Goal: Information Seeking & Learning: Learn about a topic

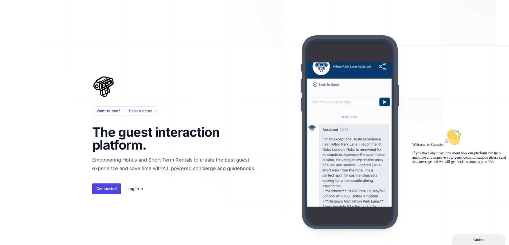
scroll to position [53, 0]
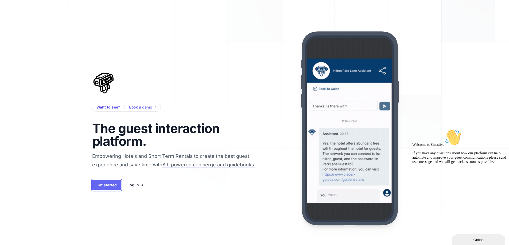
click at [115, 184] on link "Get started" at bounding box center [106, 185] width 29 height 11
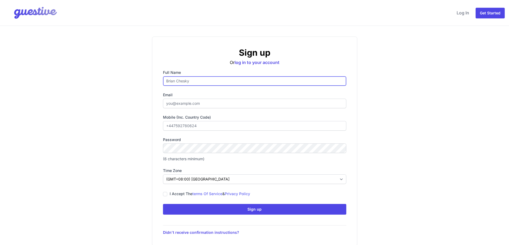
click at [205, 78] on input "Full name" at bounding box center [254, 81] width 183 height 10
type input "Oneal Stitlani"
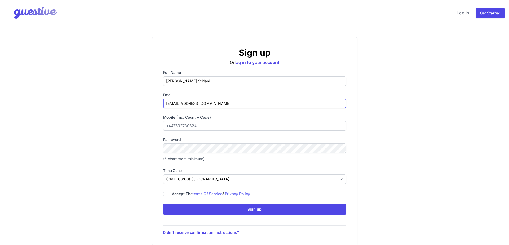
type input "onealsitlani32@gmail.com"
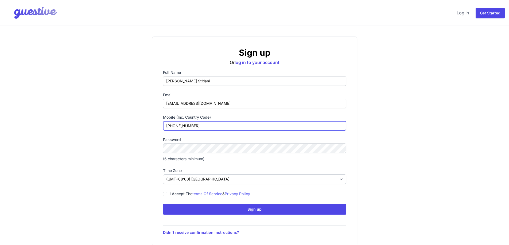
type input "+639272738915"
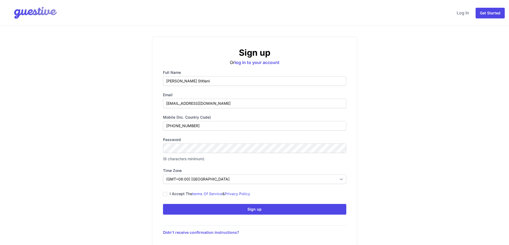
drag, startPoint x: 192, startPoint y: 156, endPoint x: 185, endPoint y: 153, distance: 7.7
click at [192, 156] on div "Password (6 characters minimum)" at bounding box center [254, 149] width 183 height 25
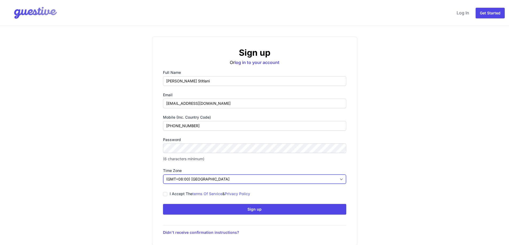
click at [208, 184] on select "(GMT-12:00) International Date Line West (GMT-11:00) American Samoa (GMT-11:00)…" at bounding box center [254, 180] width 183 height 10
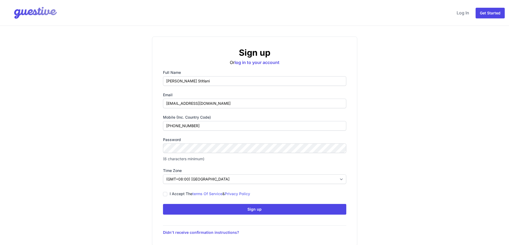
click at [168, 194] on div "I accept the terms of service & privacy policy" at bounding box center [254, 194] width 183 height 7
click at [163, 194] on input "I accept the terms of service & privacy policy" at bounding box center [165, 194] width 4 height 4
checkbox input "true"
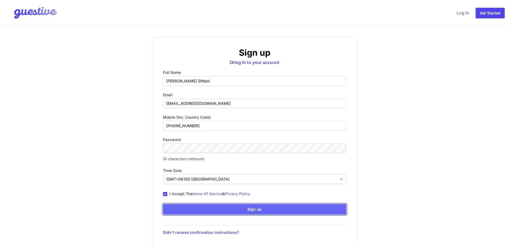
click at [203, 209] on button "Sign up Icons/spinner Submitting..." at bounding box center [254, 209] width 183 height 11
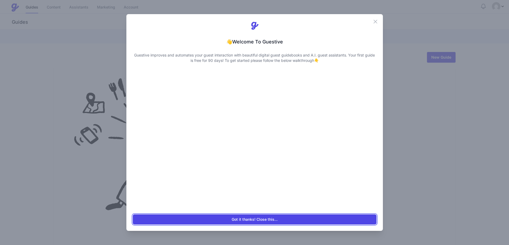
drag, startPoint x: 272, startPoint y: 220, endPoint x: 275, endPoint y: 226, distance: 7.0
click at [272, 220] on button "Got it thanks! Close this..." at bounding box center [254, 220] width 243 height 10
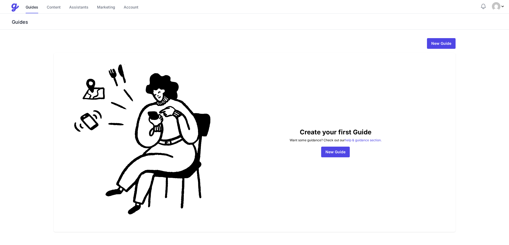
click at [61, 12] on div "Guides Content Assistants Marketing Account" at bounding box center [82, 7] width 113 height 11
click at [59, 11] on link "Content" at bounding box center [54, 7] width 14 height 11
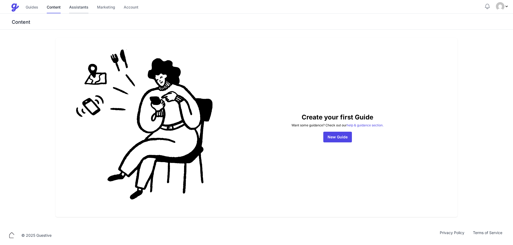
click at [82, 13] on link "Assistants" at bounding box center [78, 7] width 19 height 11
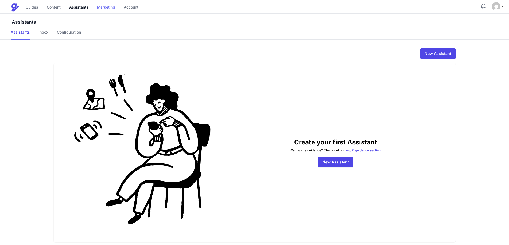
click at [105, 13] on link "Marketing" at bounding box center [106, 7] width 18 height 11
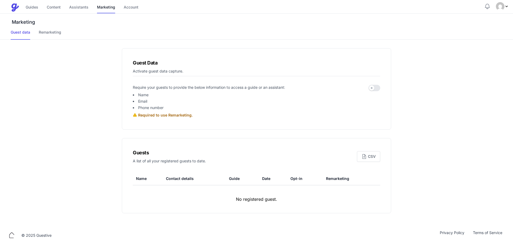
click at [38, 8] on div "Guides Content Assistants Marketing Account" at bounding box center [82, 7] width 113 height 11
click at [36, 8] on link "Guides" at bounding box center [32, 7] width 13 height 11
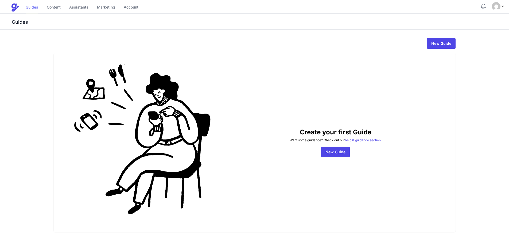
click at [33, 8] on link "Guides" at bounding box center [32, 7] width 13 height 11
click at [340, 156] on link "New Guide" at bounding box center [335, 152] width 29 height 11
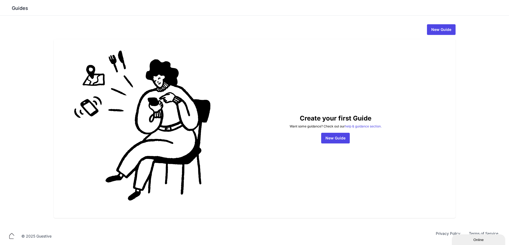
scroll to position [15, 0]
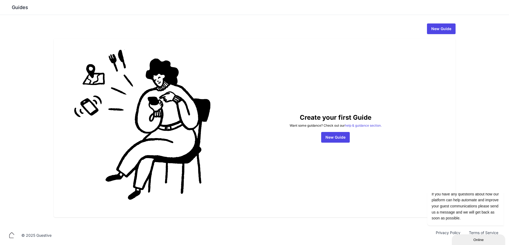
click at [464, 238] on div "Online" at bounding box center [477, 240] width 45 height 4
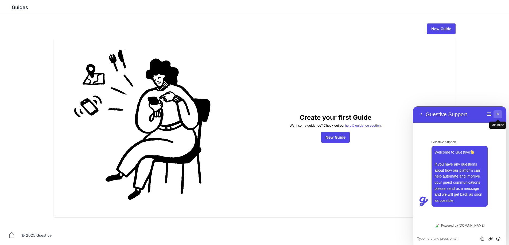
click at [498, 114] on button "Minimize" at bounding box center [497, 115] width 9 height 8
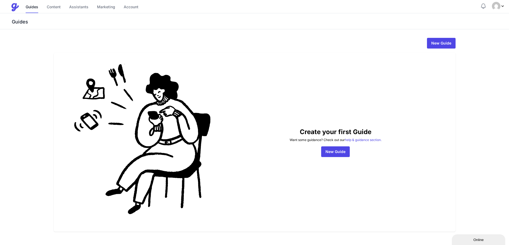
scroll to position [0, 0]
click at [488, 245] on button "Online" at bounding box center [477, 240] width 53 height 11
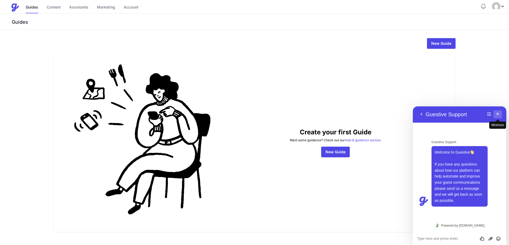
click at [500, 118] on button "Minimize" at bounding box center [497, 115] width 9 height 8
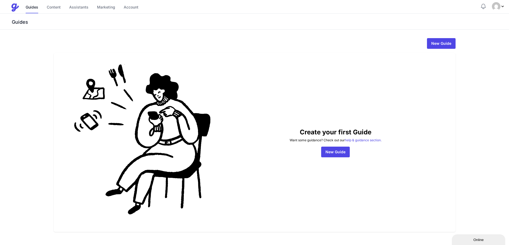
click at [499, 8] on img "Profile Menu" at bounding box center [496, 6] width 9 height 9
click at [69, 18] on div "Guides" at bounding box center [254, 22] width 509 height 16
click at [136, 10] on link "Account" at bounding box center [131, 7] width 15 height 11
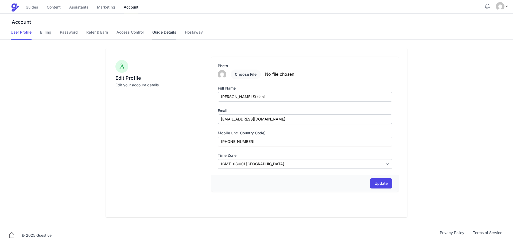
click at [155, 33] on link "Guide Details" at bounding box center [164, 35] width 24 height 10
click at [128, 29] on div "Account User Profile Billing Password Refer & Earn Access Control Guide Details…" at bounding box center [256, 27] width 513 height 26
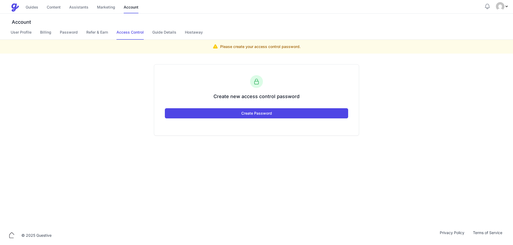
click at [208, 34] on nav "User Profile Billing Password Refer & Earn Access Control Guide Details Hostaway" at bounding box center [262, 35] width 502 height 10
click at [31, 30] on link "User Profile" at bounding box center [21, 35] width 21 height 10
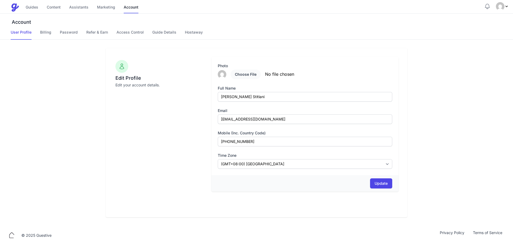
click at [42, 9] on div "Guides Content Assistants Marketing Account" at bounding box center [82, 7] width 113 height 11
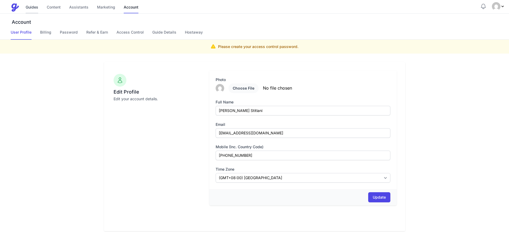
drag, startPoint x: 41, startPoint y: 9, endPoint x: 36, endPoint y: 6, distance: 6.1
click at [39, 8] on div "Guides Content Assistants Marketing Account" at bounding box center [82, 7] width 113 height 11
drag, startPoint x: 36, startPoint y: 6, endPoint x: 41, endPoint y: 8, distance: 6.0
click at [35, 6] on link "Guides" at bounding box center [32, 7] width 13 height 11
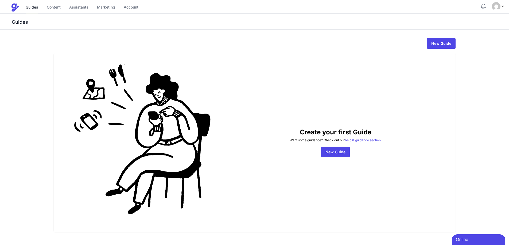
click at [499, 10] on span "Profile Menu" at bounding box center [498, 6] width 13 height 9
click at [461, 41] on button "Sign Out" at bounding box center [477, 39] width 53 height 10
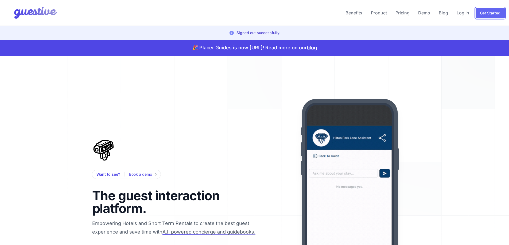
click at [485, 11] on link "Get Started" at bounding box center [489, 13] width 29 height 11
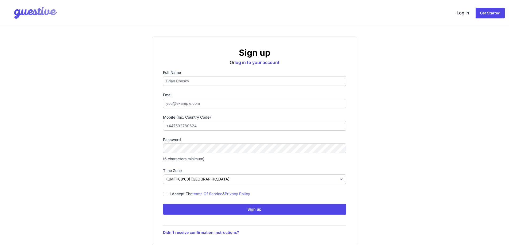
click at [464, 14] on link "Log In" at bounding box center [462, 12] width 17 height 13
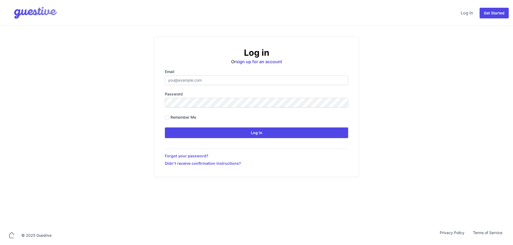
click at [253, 78] on input "Email" at bounding box center [256, 81] width 183 height 10
type input "ben@aplacelikehome.co.uk"
click at [181, 119] on label "Remember me" at bounding box center [183, 117] width 26 height 5
click at [169, 119] on input "Remember me" at bounding box center [167, 118] width 4 height 4
checkbox input "true"
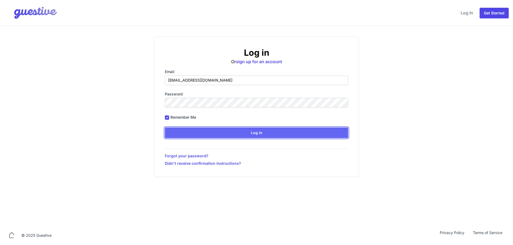
click at [196, 134] on input "Log in" at bounding box center [256, 133] width 183 height 11
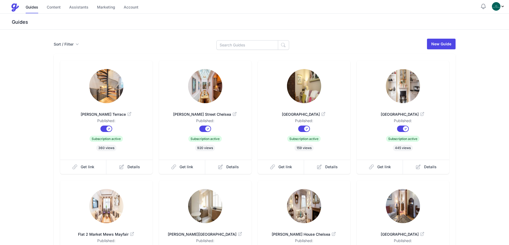
click at [103, 113] on span "Smith Terrace" at bounding box center [106, 114] width 75 height 5
click at [305, 114] on span "Ongar Road Fulham" at bounding box center [303, 114] width 75 height 5
click at [398, 113] on span "[GEOGRAPHIC_DATA]" at bounding box center [402, 114] width 75 height 5
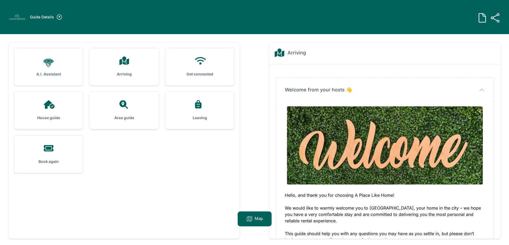
click at [137, 69] on div "Arriving" at bounding box center [123, 66] width 69 height 37
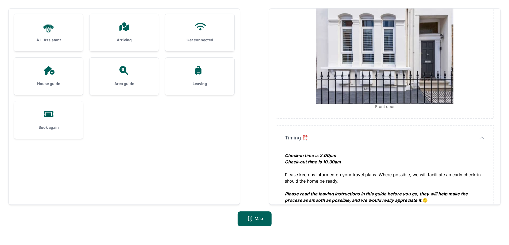
scroll to position [452, 0]
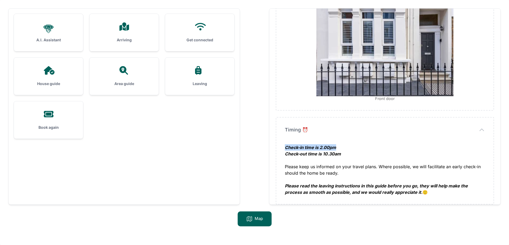
drag, startPoint x: 340, startPoint y: 139, endPoint x: 283, endPoint y: 138, distance: 56.9
click at [283, 138] on div "Timing ⏰ Timing ⏰ Check-in time is 2.00pm Check-out time is 10.30am Please keep…" at bounding box center [384, 161] width 217 height 87
copy em "Check-in time is 2.00pm"
click at [326, 144] on div "Check-in time is 2.00pm Check-out time is 10.30am" at bounding box center [385, 153] width 200 height 19
drag, startPoint x: 342, startPoint y: 147, endPoint x: 321, endPoint y: 147, distance: 20.8
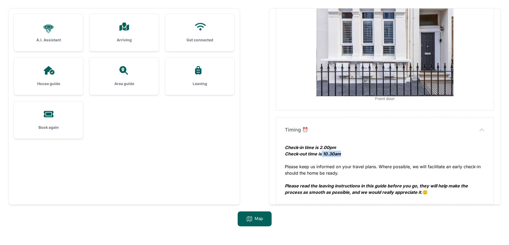
click at [321, 147] on div "Check-in time is 2.00pm Check-out time is 10.30am" at bounding box center [385, 153] width 200 height 19
copy em "10.30am"
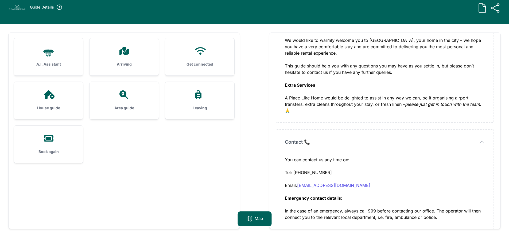
scroll to position [7, 0]
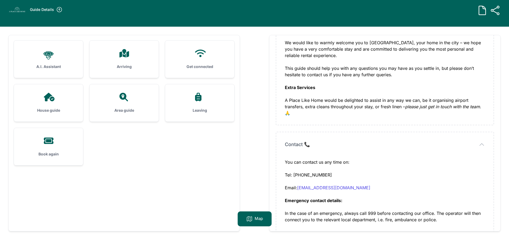
click at [204, 56] on icon at bounding box center [199, 53] width 13 height 9
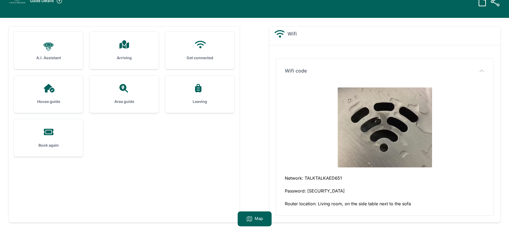
scroll to position [34, 0]
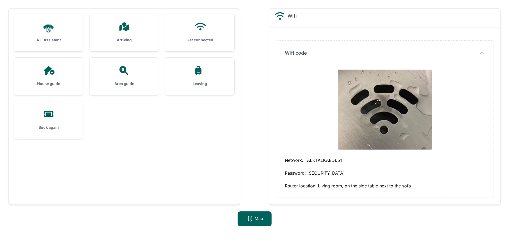
click at [202, 27] on icon at bounding box center [199, 26] width 13 height 9
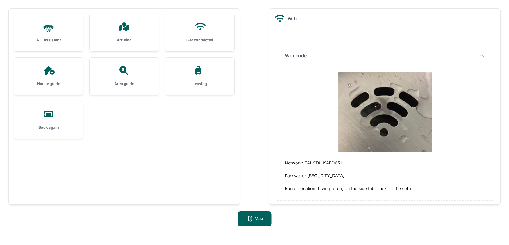
click at [205, 30] on icon at bounding box center [199, 26] width 13 height 9
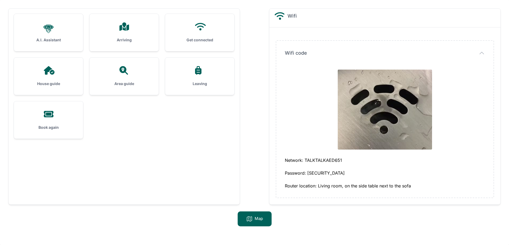
scroll to position [0, 0]
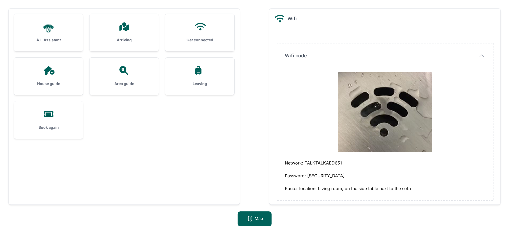
click at [383, 78] on img at bounding box center [384, 112] width 94 height 80
click at [380, 103] on img at bounding box center [384, 112] width 94 height 80
click at [483, 52] on div "Wifi code Wifi code Network: TALKTALKAED651 Password: M9K4KNF8 Router location:…" at bounding box center [384, 122] width 217 height 157
click at [482, 57] on icon "button" at bounding box center [481, 56] width 6 height 6
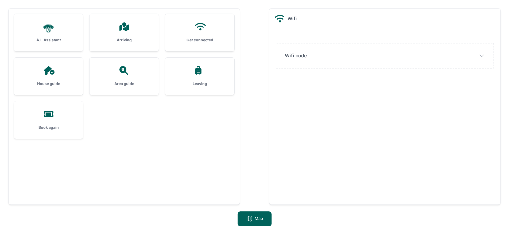
click at [289, 54] on span "Wifi code" at bounding box center [296, 55] width 22 height 7
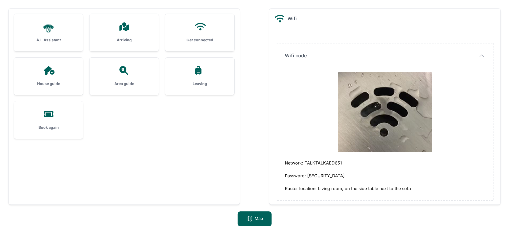
click at [322, 166] on div "Network: TALKTALKAED651" at bounding box center [385, 166] width 200 height 13
click at [318, 176] on div "Password: M9K4KNF8" at bounding box center [385, 179] width 200 height 13
click at [385, 113] on img at bounding box center [384, 112] width 94 height 80
drag, startPoint x: 211, startPoint y: 28, endPoint x: 207, endPoint y: 151, distance: 122.6
click at [207, 151] on div ".cls-1 { stroke-width: 0px; } A.I. Assistant Arriving Get connected House guide…" at bounding box center [124, 107] width 231 height 196
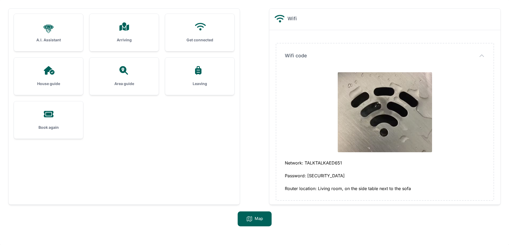
click at [210, 33] on div "Get connected" at bounding box center [199, 32] width 69 height 37
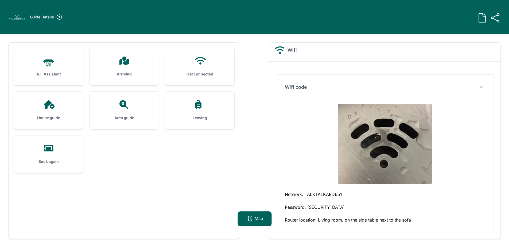
click at [44, 108] on icon at bounding box center [48, 104] width 13 height 9
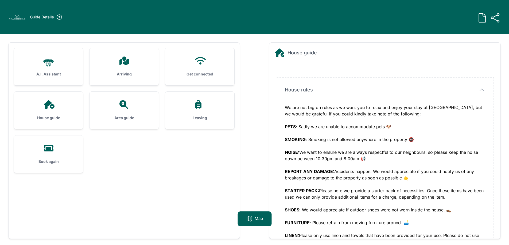
click at [138, 119] on h3 "Area guide" at bounding box center [124, 117] width 52 height 5
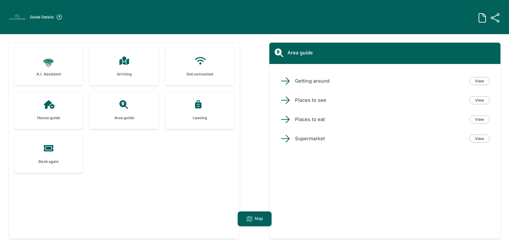
click at [190, 109] on div at bounding box center [200, 104] width 52 height 9
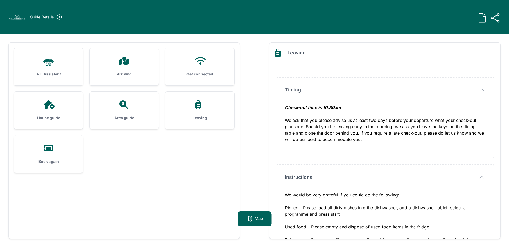
click at [190, 109] on div at bounding box center [200, 104] width 52 height 9
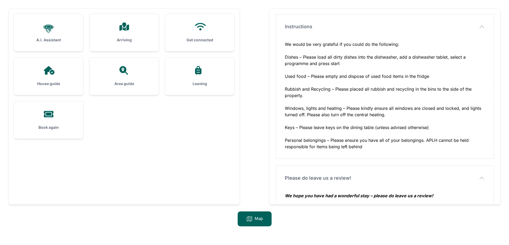
scroll to position [113, 0]
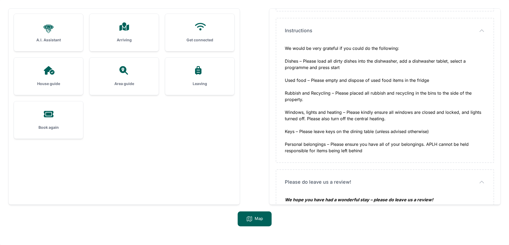
click at [69, 108] on div "Book again" at bounding box center [48, 119] width 69 height 37
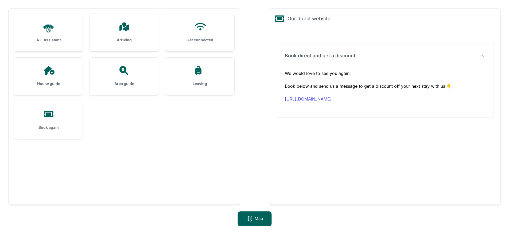
click at [203, 82] on h3 "Leaving" at bounding box center [200, 83] width 52 height 5
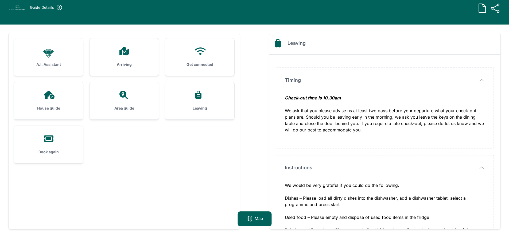
scroll to position [0, 0]
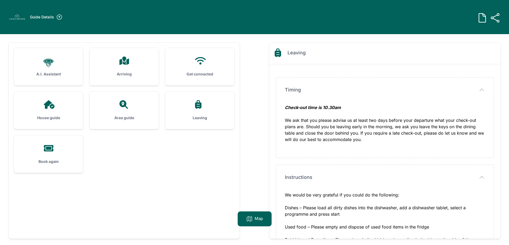
click at [60, 112] on div "House guide" at bounding box center [48, 110] width 69 height 37
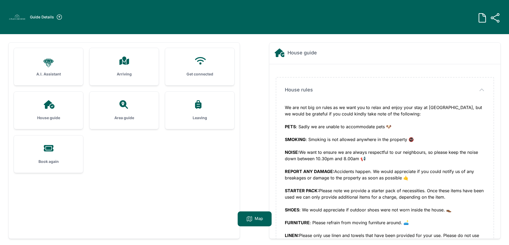
click at [125, 78] on div "Arriving" at bounding box center [123, 66] width 69 height 37
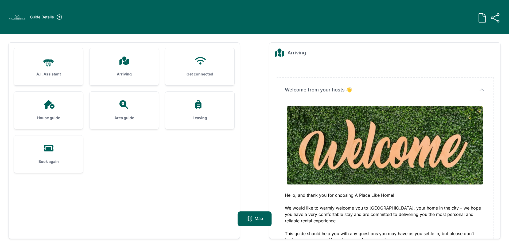
click at [197, 54] on div "Get connected" at bounding box center [199, 66] width 69 height 37
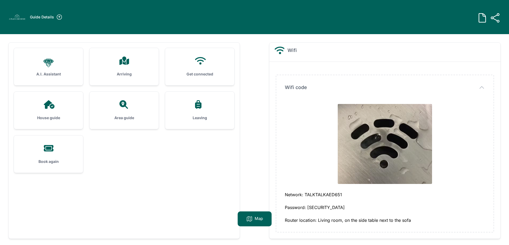
scroll to position [3, 0]
click at [165, 89] on ul ".cls-1 { stroke-width: 0px; } A.I. Assistant Arriving Get connected House guide" at bounding box center [124, 110] width 220 height 125
click at [143, 73] on h3 "Arriving" at bounding box center [124, 74] width 52 height 5
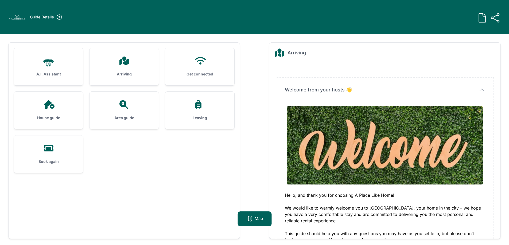
click at [138, 112] on div "Area guide" at bounding box center [123, 110] width 69 height 37
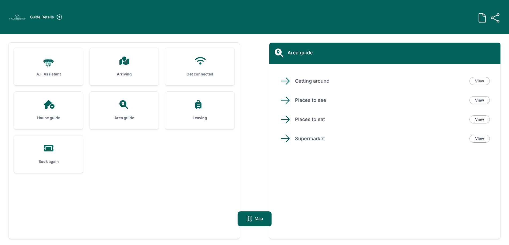
click at [59, 123] on div "House guide" at bounding box center [48, 110] width 69 height 37
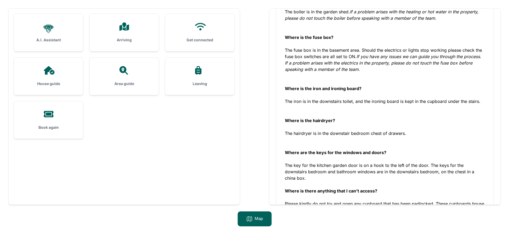
scroll to position [733, 0]
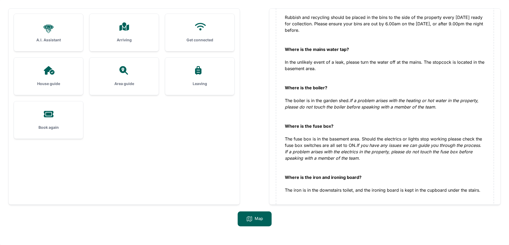
click at [217, 68] on div at bounding box center [200, 70] width 52 height 9
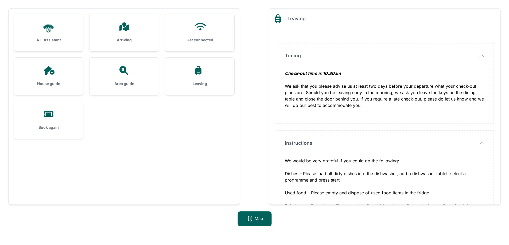
click at [203, 68] on icon at bounding box center [199, 70] width 13 height 9
click at [199, 68] on icon at bounding box center [198, 70] width 6 height 9
click at [202, 81] on h3 "Leaving" at bounding box center [200, 83] width 52 height 5
click at [108, 27] on div at bounding box center [124, 26] width 52 height 9
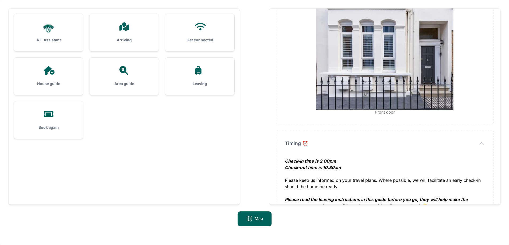
scroll to position [452, 0]
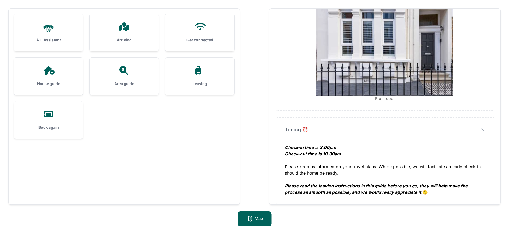
click at [146, 32] on div "Arriving" at bounding box center [123, 32] width 69 height 37
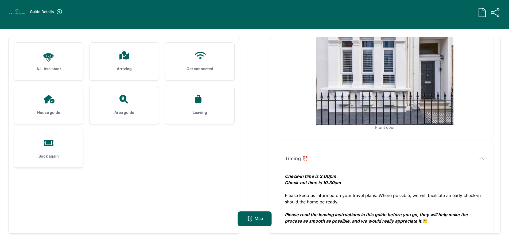
scroll to position [0, 0]
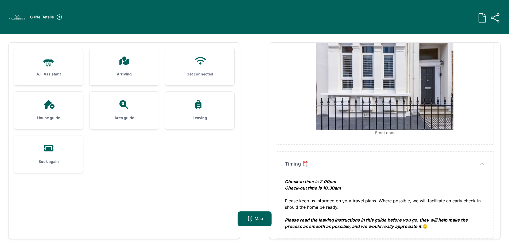
click at [35, 123] on div "House guide" at bounding box center [48, 110] width 69 height 37
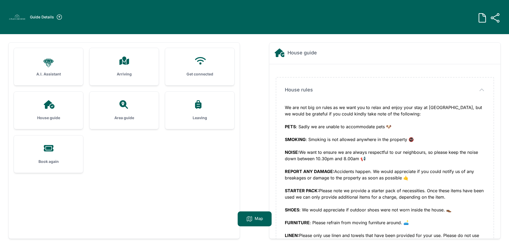
click at [103, 65] on div "Arriving" at bounding box center [123, 66] width 69 height 37
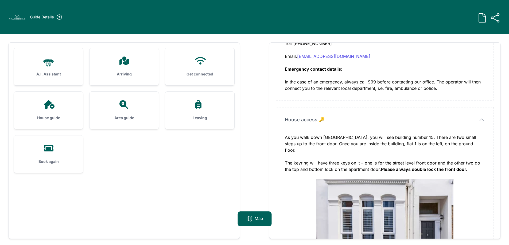
scroll to position [292, 0]
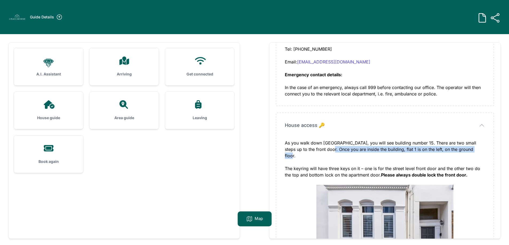
drag, startPoint x: 320, startPoint y: 150, endPoint x: 469, endPoint y: 148, distance: 148.7
click at [469, 148] on div "As you walk down Oxberry Avenue, you will see building number 15. There are two…" at bounding box center [385, 153] width 200 height 26
copy div "Once you are inside the building, flat 1 is on the left, on the ground floor."
click at [112, 112] on div "Area guide" at bounding box center [123, 110] width 69 height 37
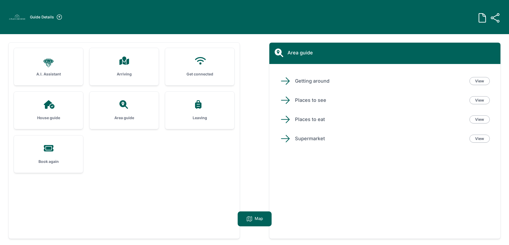
click at [100, 116] on h3 "Area guide" at bounding box center [124, 117] width 52 height 5
click at [73, 119] on h3 "House guide" at bounding box center [48, 117] width 52 height 5
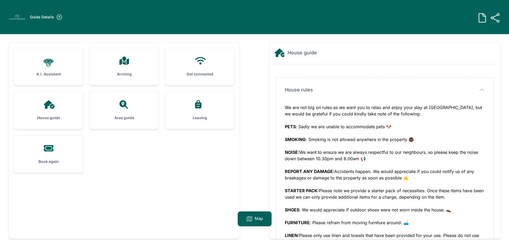
click at [142, 63] on div at bounding box center [124, 61] width 52 height 9
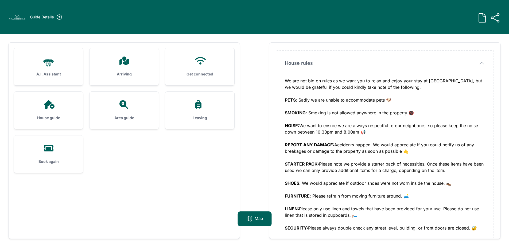
click at [135, 45] on div ".cls-1 { stroke-width: 0px; } A.I. Assistant Arriving Get connected House guide…" at bounding box center [124, 141] width 231 height 196
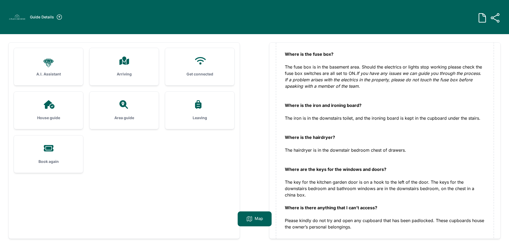
scroll to position [840, 0]
click at [119, 66] on div "Arriving" at bounding box center [123, 66] width 69 height 37
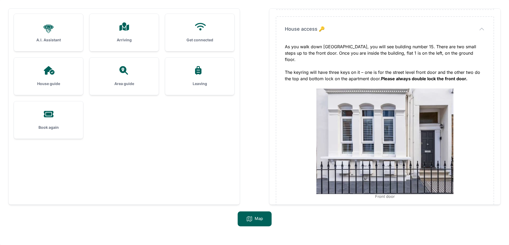
scroll to position [452, 0]
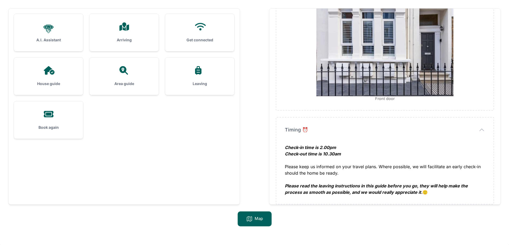
click at [192, 75] on div "Leaving" at bounding box center [199, 76] width 69 height 37
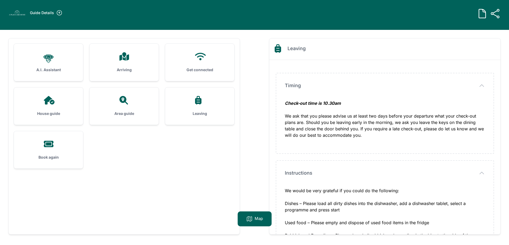
scroll to position [0, 0]
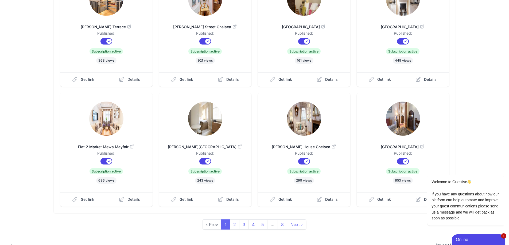
scroll to position [100, 0]
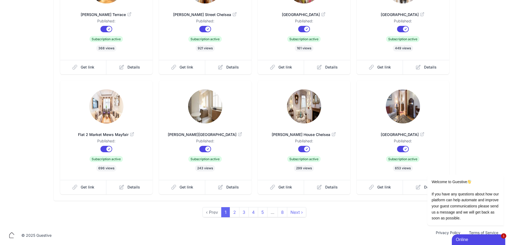
click at [111, 134] on span "Flat 2 Market Mews Mayfair" at bounding box center [106, 134] width 75 height 5
click at [456, 94] on div "Sort / Filter Sort Name Created Unsorted All Published Unpublished Archived New…" at bounding box center [254, 77] width 410 height 279
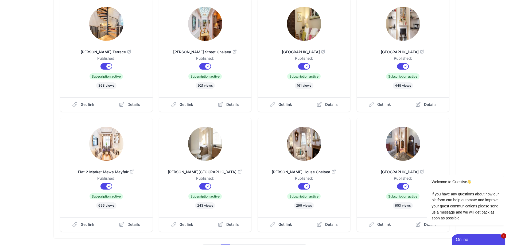
scroll to position [73, 0]
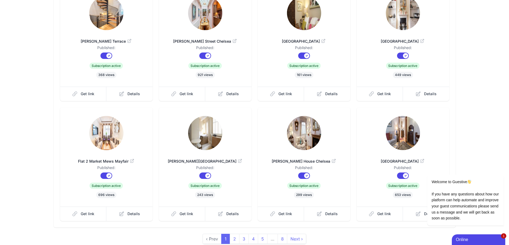
click at [214, 162] on span "Nell Gwynn House" at bounding box center [204, 161] width 75 height 5
click at [308, 161] on span "Britten House Chelsea" at bounding box center [303, 161] width 75 height 5
click at [215, 162] on span "Nell Gwynn House" at bounding box center [204, 161] width 75 height 5
drag, startPoint x: 412, startPoint y: 163, endPoint x: 753, endPoint y: 195, distance: 343.0
click at [412, 163] on div "Welcome to Guestive If you have any questions about how our platform can help a…" at bounding box center [458, 178] width 96 height 105
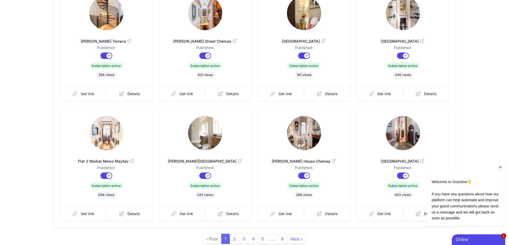
click at [417, 160] on div "Welcome to Guestive If you have any questions about how our platform can help a…" at bounding box center [458, 178] width 96 height 105
click at [416, 161] on div "Welcome to Guestive If you have any questions about how our platform can help a…" at bounding box center [458, 178] width 96 height 105
click at [399, 165] on link "Dover St Mayfair" at bounding box center [402, 158] width 75 height 13
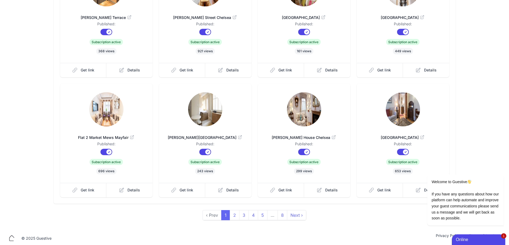
scroll to position [100, 0]
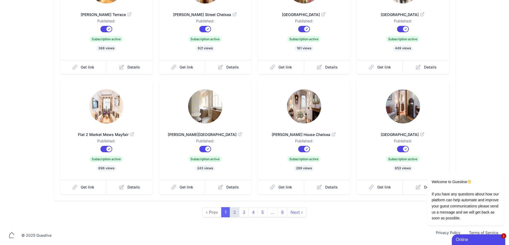
click at [233, 215] on link "2" at bounding box center [235, 212] width 10 height 10
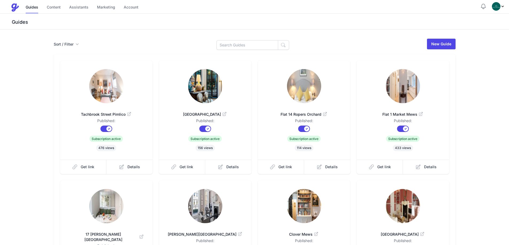
click at [112, 115] on span "Tachbrook Street Pimlico" at bounding box center [106, 114] width 75 height 5
click at [214, 82] on img at bounding box center [205, 86] width 34 height 34
click at [308, 97] on img at bounding box center [304, 86] width 34 height 34
click at [290, 115] on span "Flat 14 Ropers Orchard" at bounding box center [303, 114] width 75 height 5
click at [387, 101] on link at bounding box center [402, 86] width 75 height 35
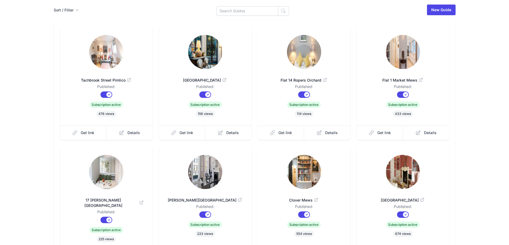
scroll to position [53, 0]
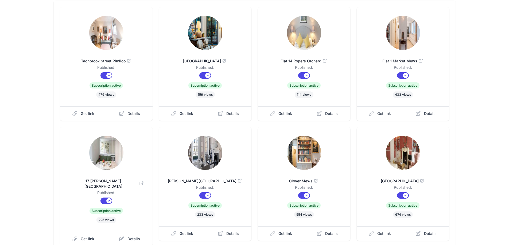
click at [101, 178] on link "17 Kingsley House" at bounding box center [106, 181] width 75 height 18
click at [204, 158] on img at bounding box center [205, 153] width 34 height 34
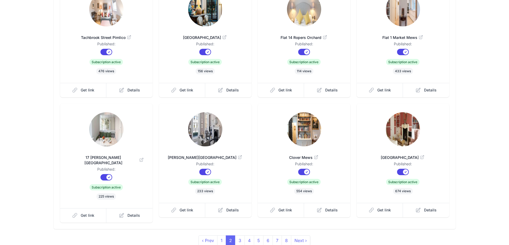
scroll to position [80, 0]
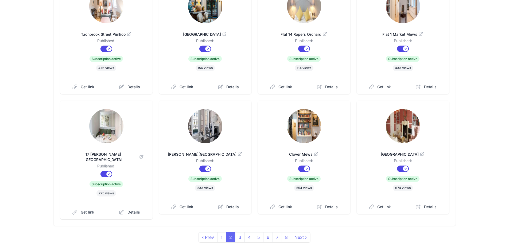
click at [301, 140] on img at bounding box center [304, 126] width 34 height 34
click at [292, 134] on img at bounding box center [304, 126] width 34 height 34
click at [411, 142] on link at bounding box center [402, 126] width 75 height 35
click at [238, 234] on link "3" at bounding box center [240, 238] width 10 height 10
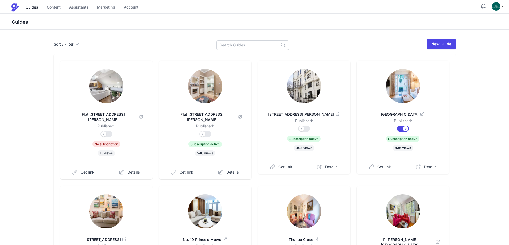
click at [189, 84] on img at bounding box center [205, 86] width 34 height 34
click at [396, 88] on img at bounding box center [403, 86] width 34 height 34
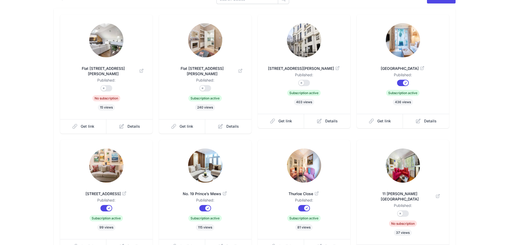
scroll to position [80, 0]
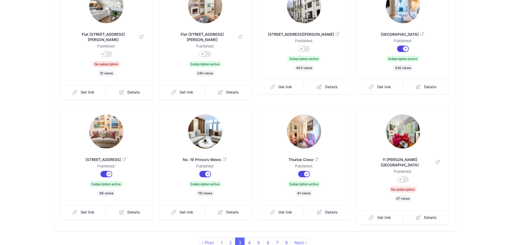
click at [102, 135] on img at bounding box center [106, 132] width 34 height 34
click at [219, 142] on link at bounding box center [204, 132] width 75 height 35
click at [305, 133] on img at bounding box center [304, 132] width 34 height 34
click at [250, 238] on link "4" at bounding box center [249, 243] width 10 height 10
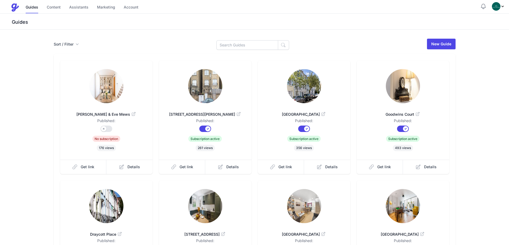
click at [211, 90] on img at bounding box center [205, 86] width 34 height 34
